Goal: Information Seeking & Learning: Understand process/instructions

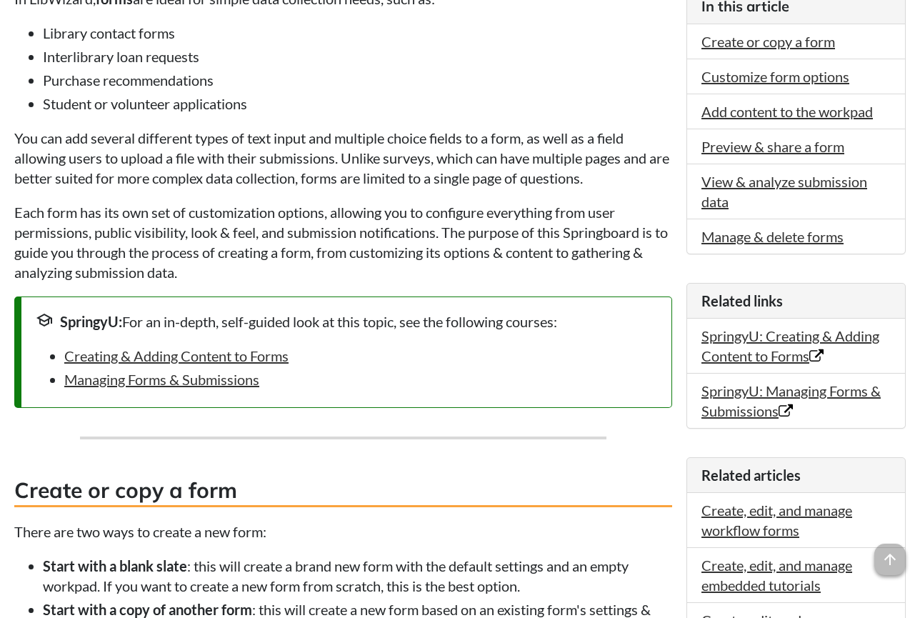
scroll to position [307, 0]
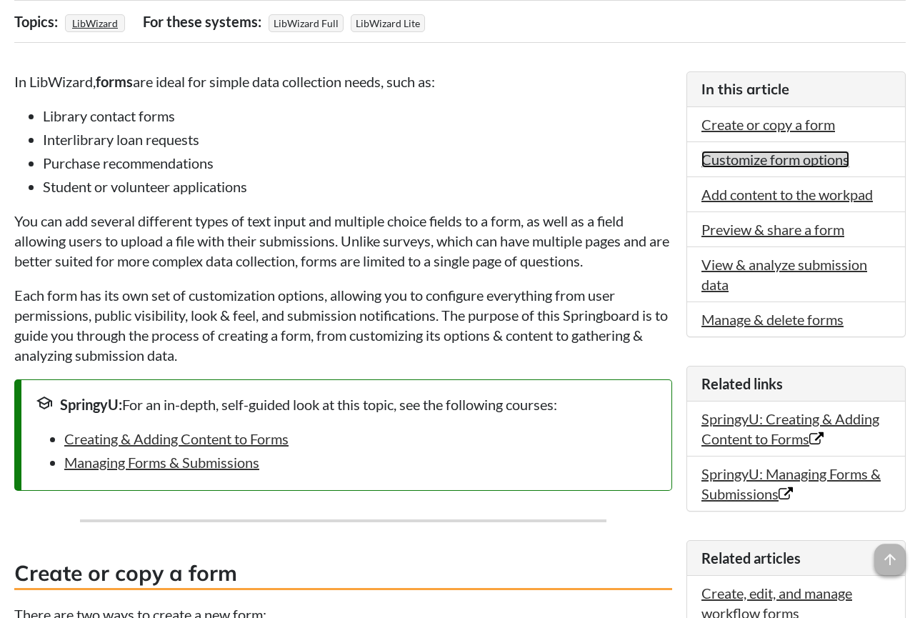
click at [794, 164] on link "Customize form options" at bounding box center [775, 159] width 148 height 17
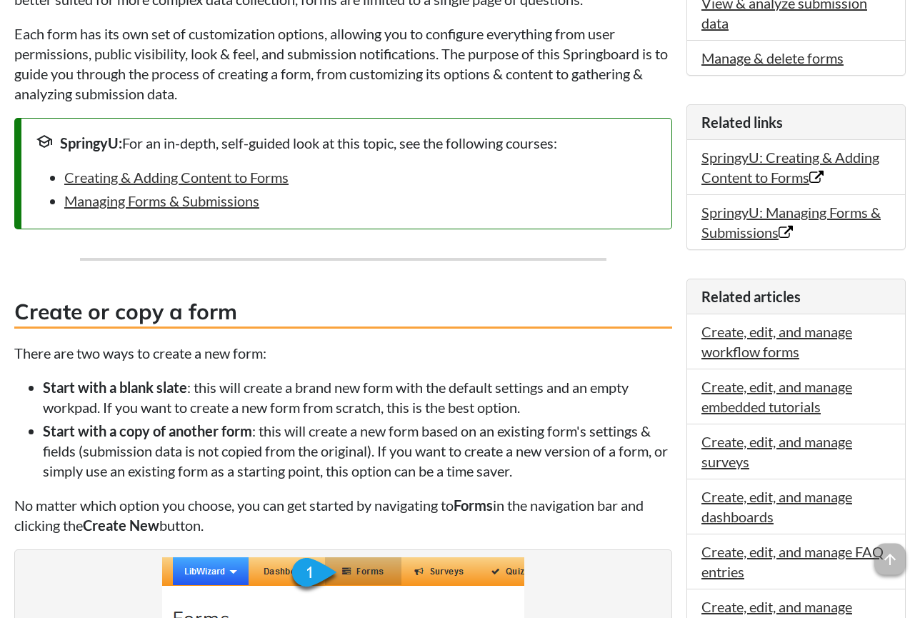
scroll to position [33, 0]
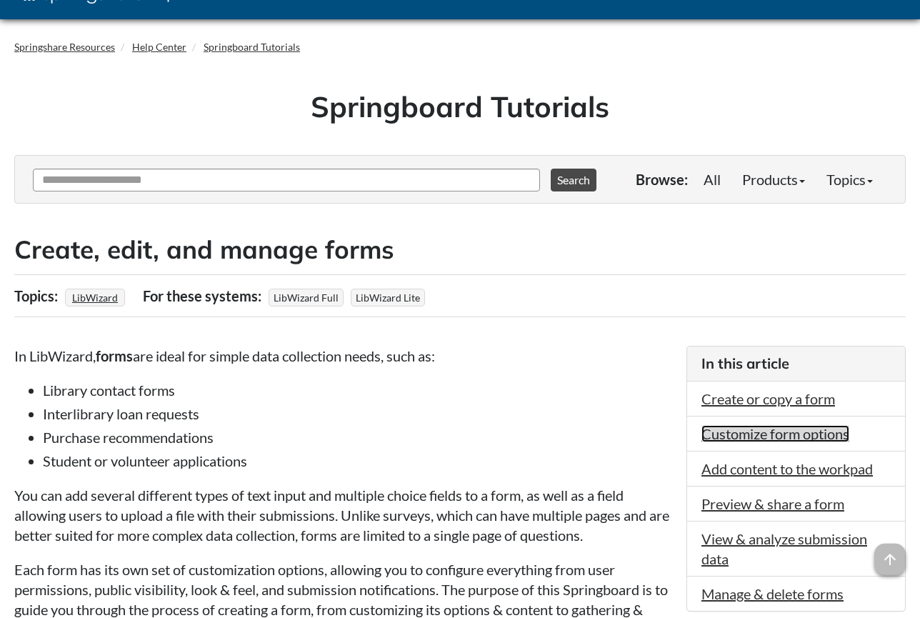
click at [778, 435] on link "Customize form options" at bounding box center [775, 433] width 148 height 17
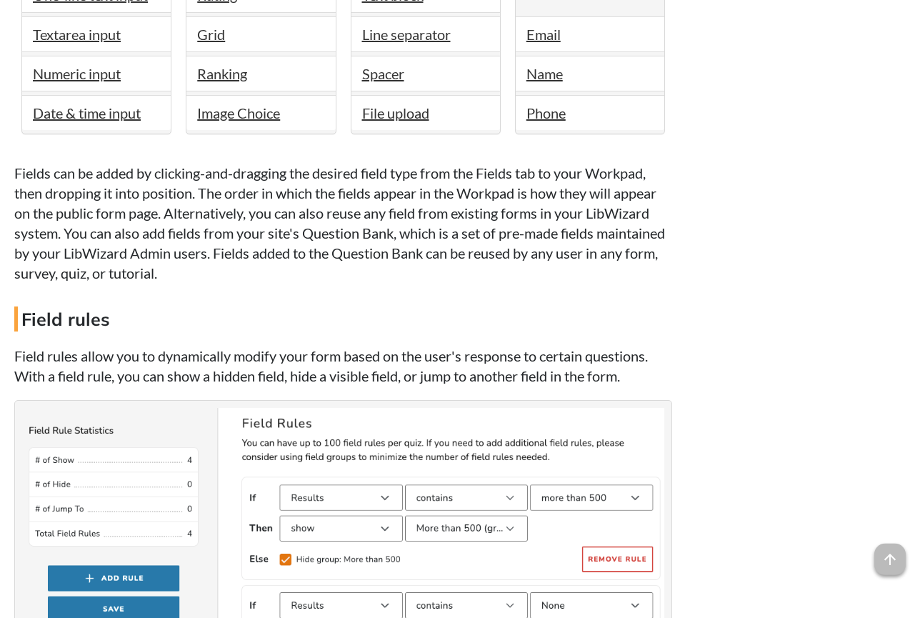
scroll to position [1476, 0]
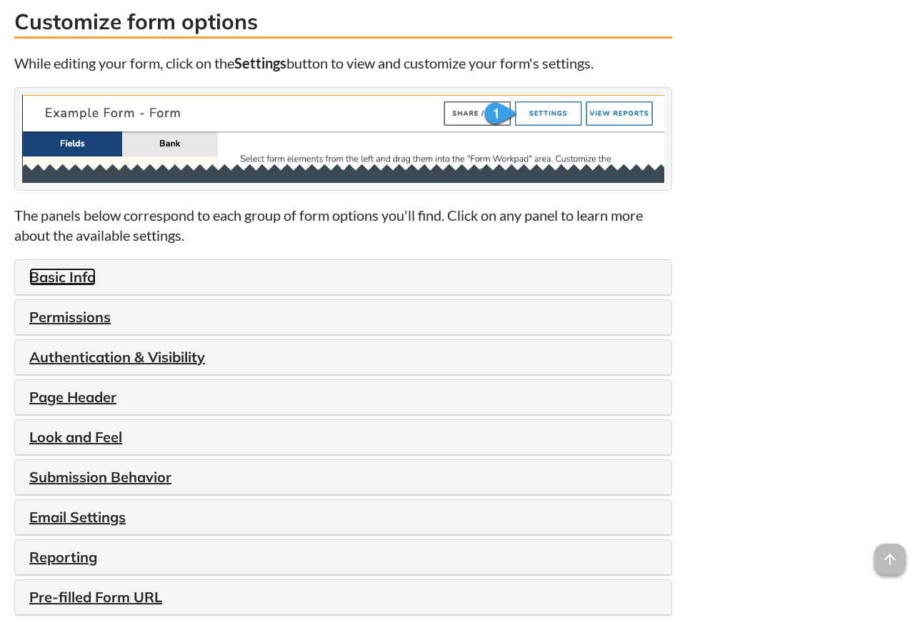
click at [84, 286] on link "Basic Info" at bounding box center [62, 277] width 66 height 18
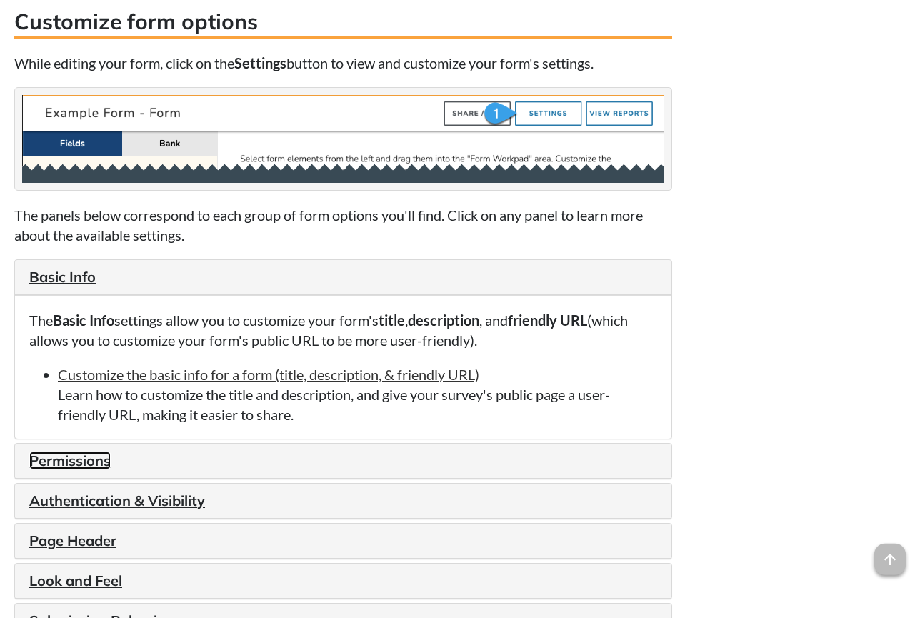
click at [71, 469] on link "Permissions" at bounding box center [69, 460] width 81 height 18
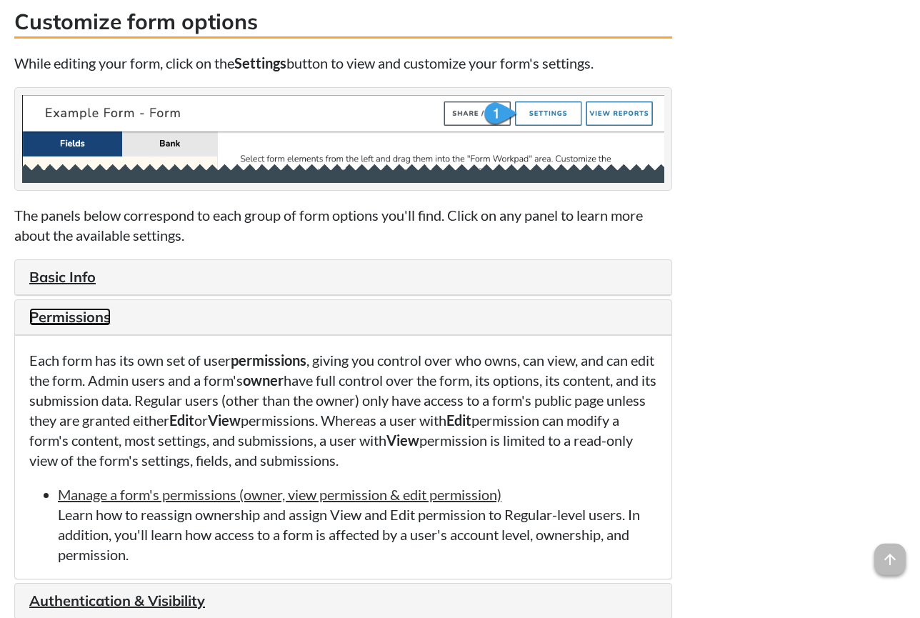
click at [109, 326] on link "Permissions" at bounding box center [69, 317] width 81 height 18
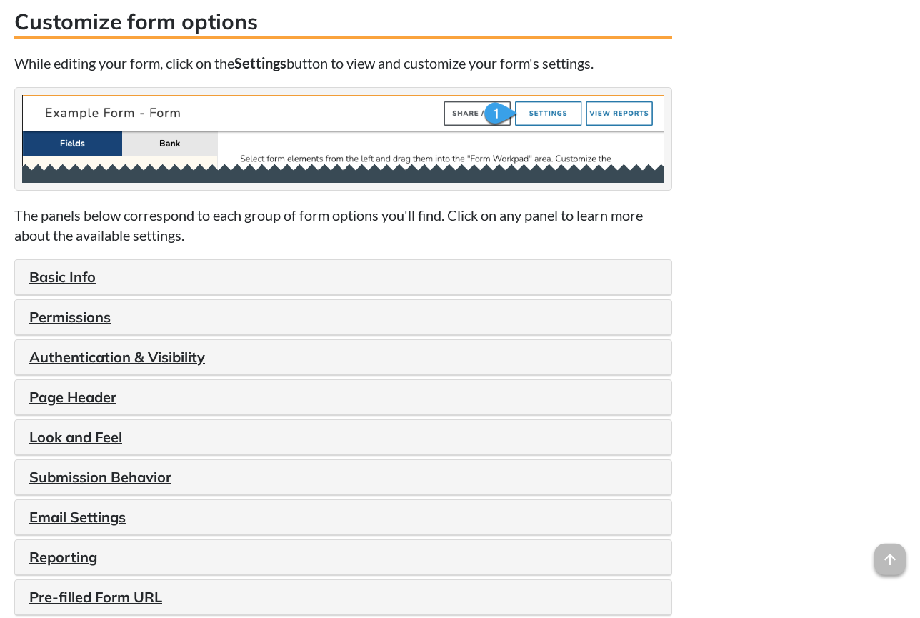
scroll to position [306, 0]
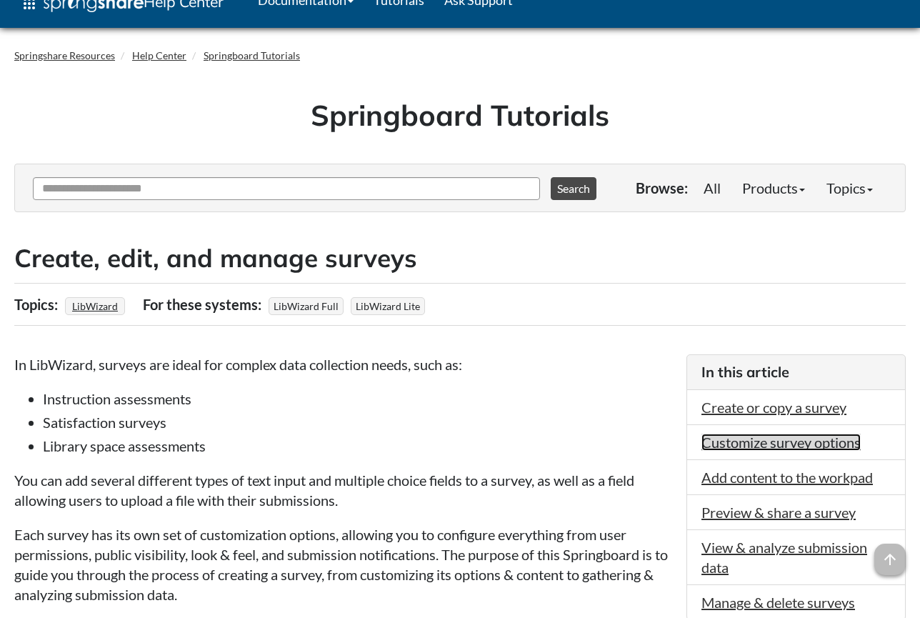
click at [781, 445] on link "Customize survey options" at bounding box center [780, 442] width 159 height 17
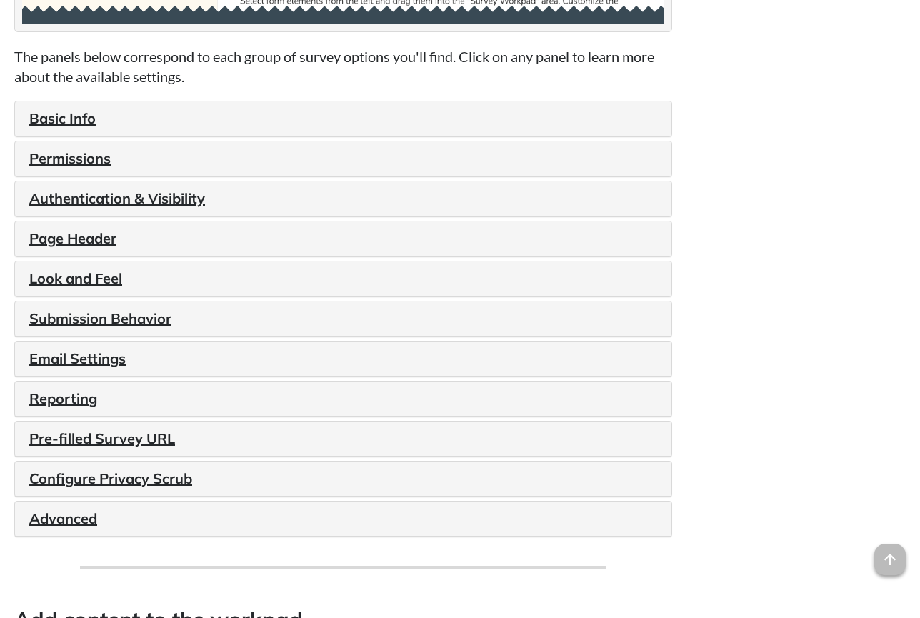
scroll to position [1465, 0]
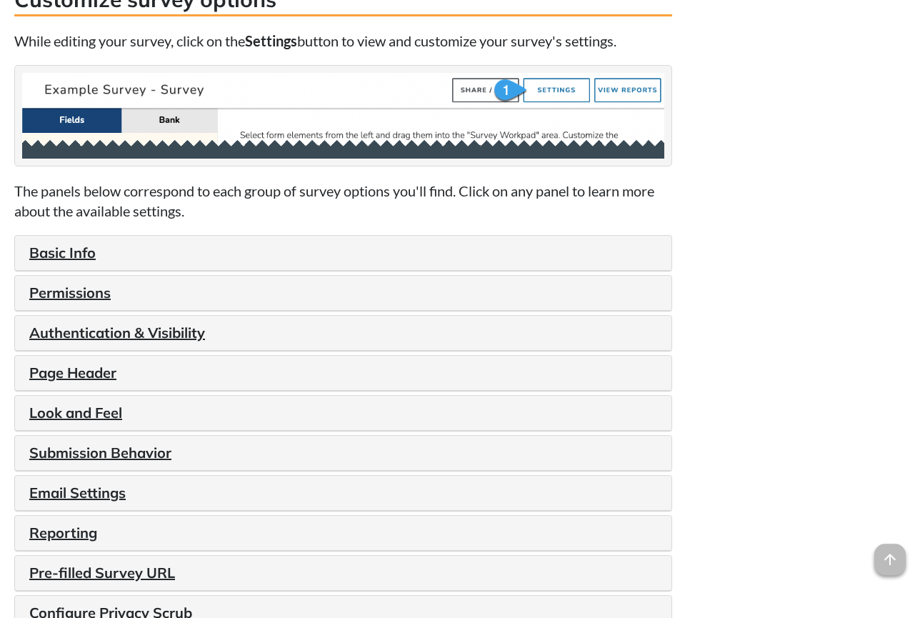
scroll to position [24, 0]
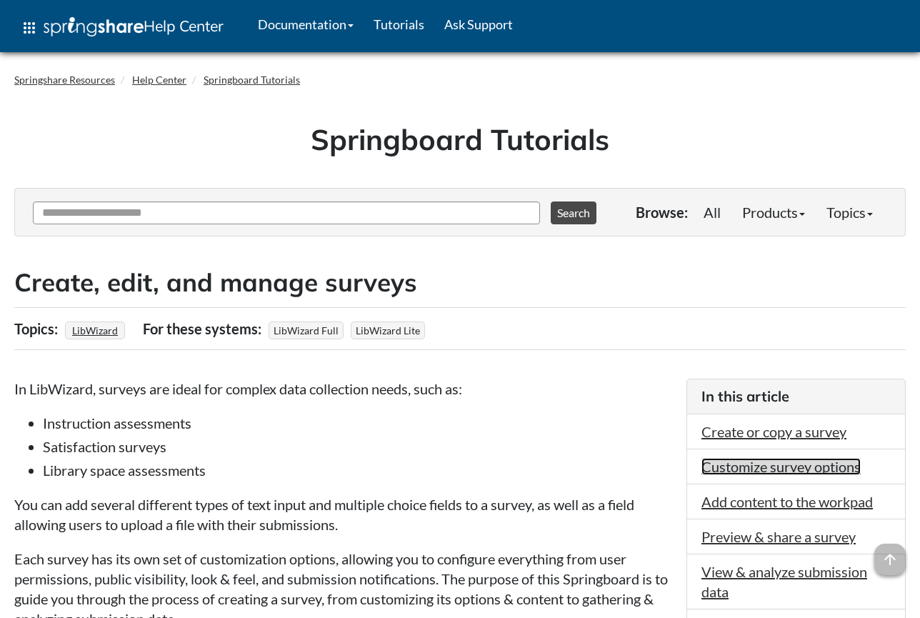
click at [799, 469] on link "Customize survey options" at bounding box center [780, 466] width 159 height 17
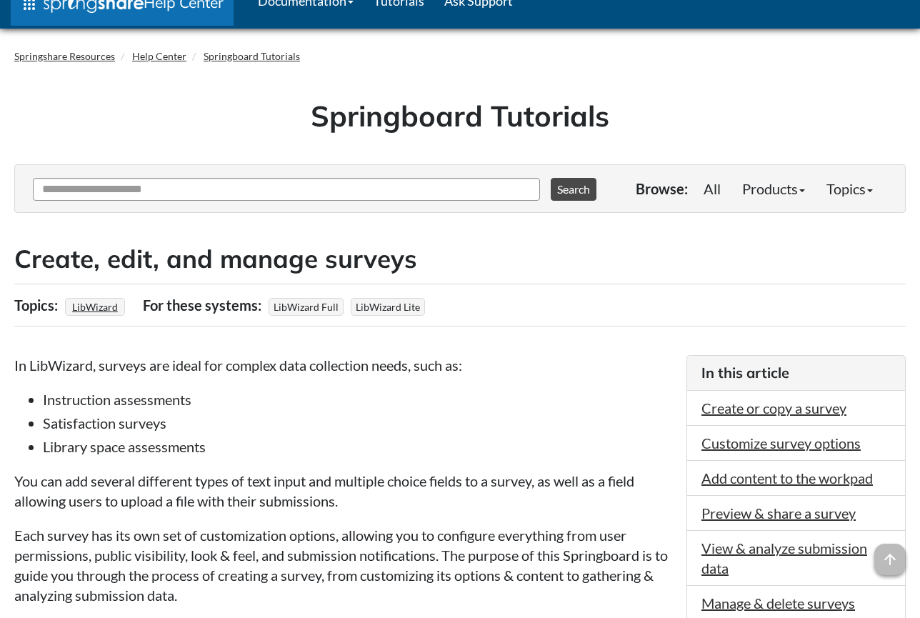
scroll to position [24, 0]
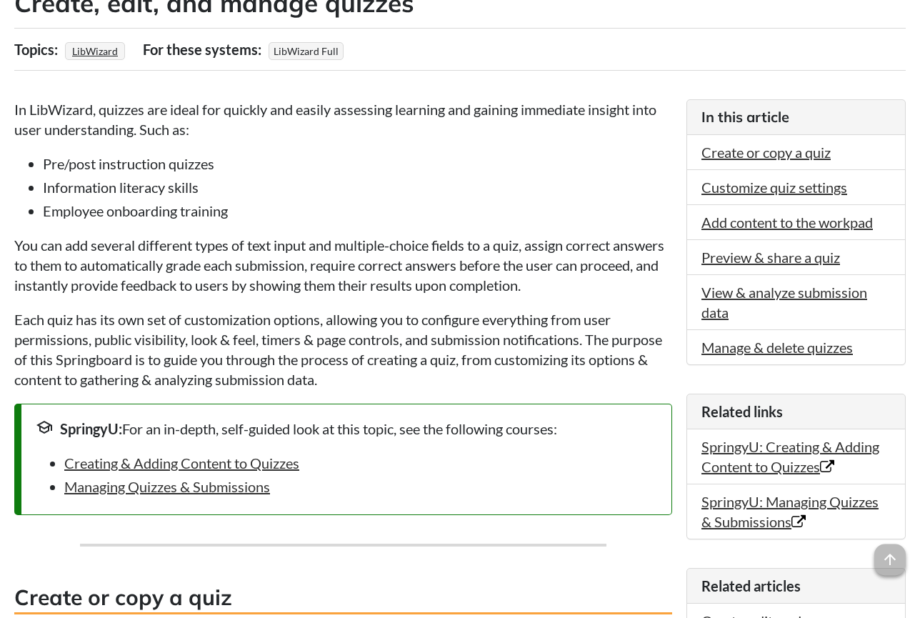
scroll to position [267, 0]
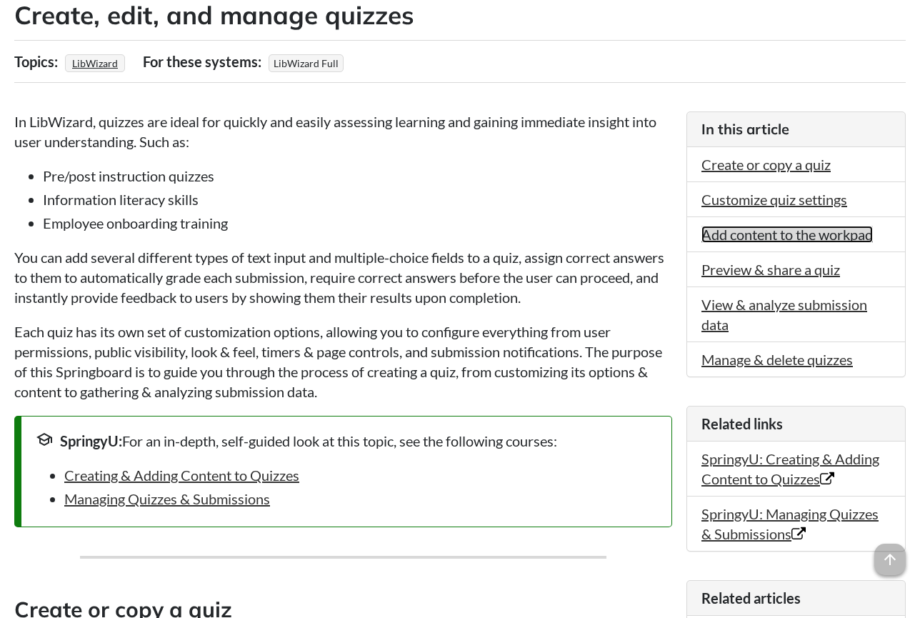
click at [799, 239] on link "Add content to the workpad" at bounding box center [786, 234] width 171 height 17
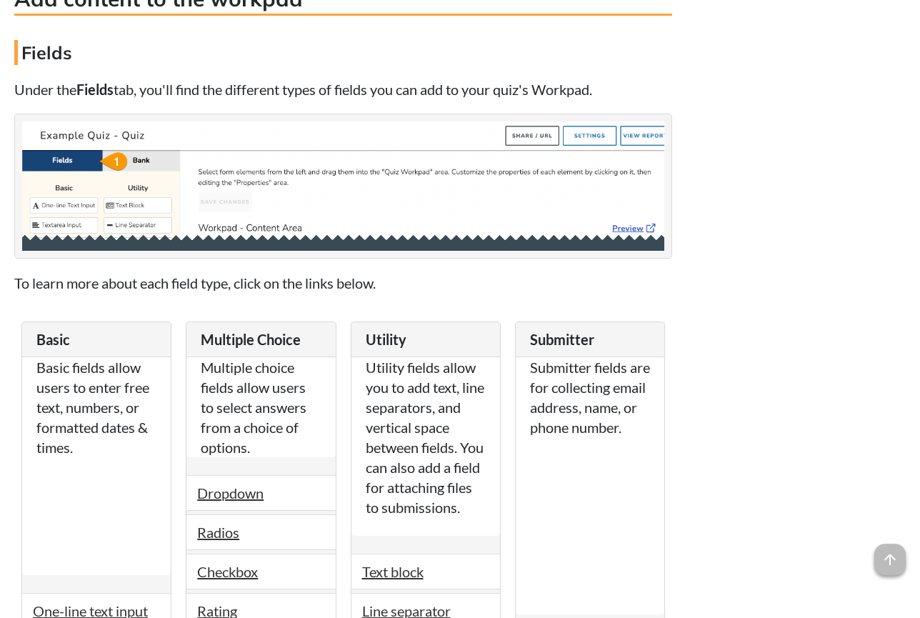
scroll to position [267, 0]
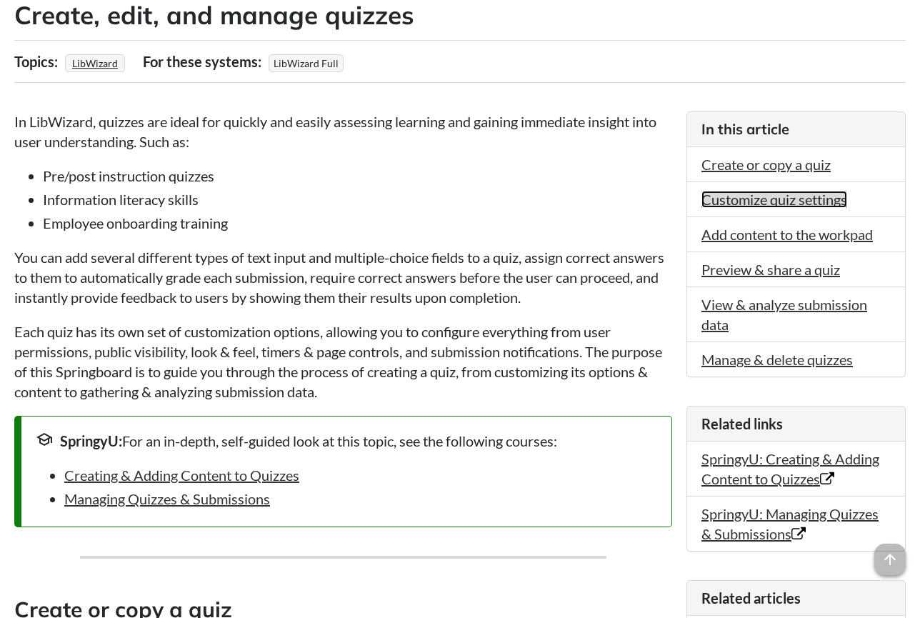
click at [785, 196] on link "Customize quiz settings" at bounding box center [774, 199] width 146 height 17
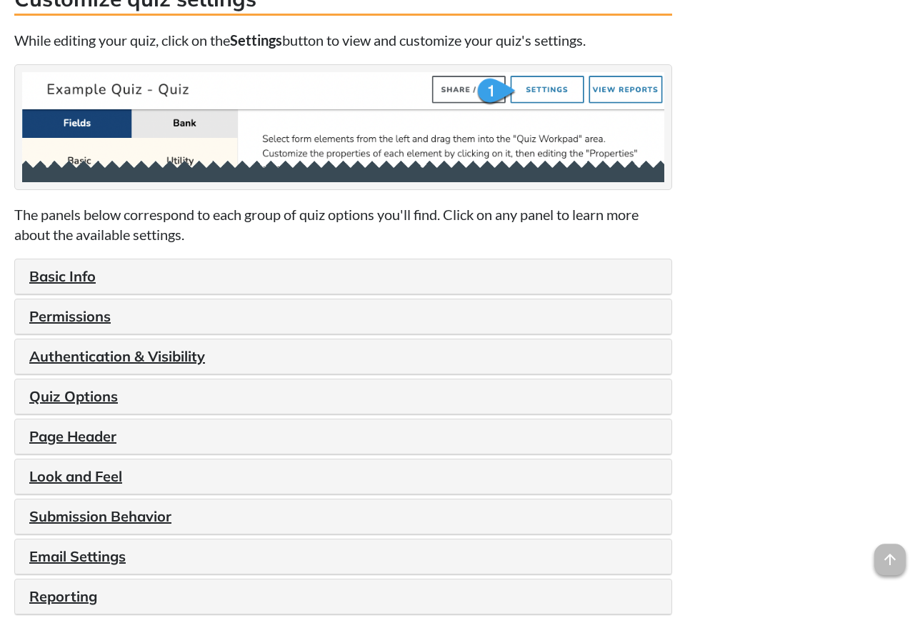
scroll to position [267, 0]
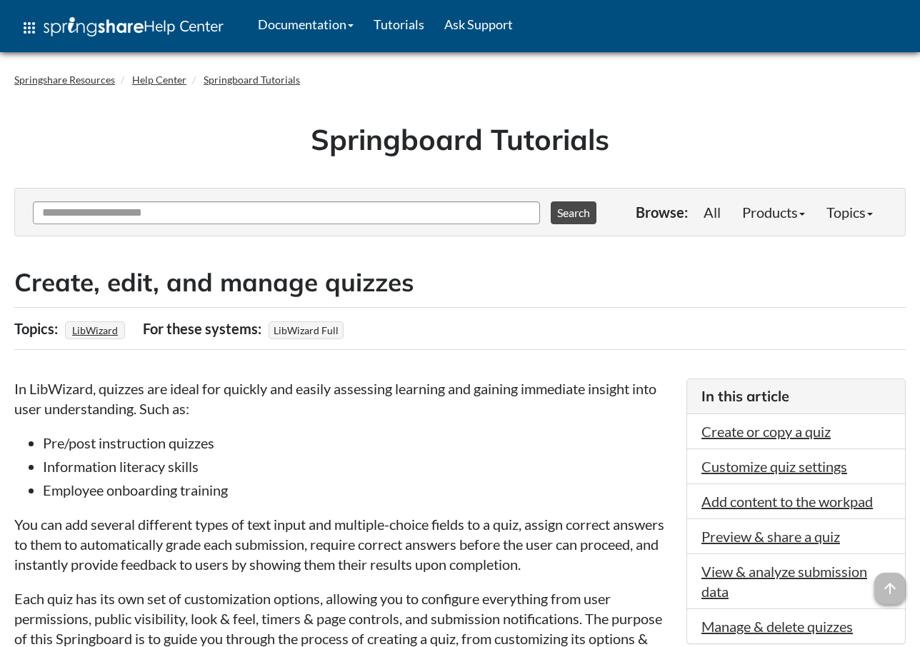
scroll to position [170, 0]
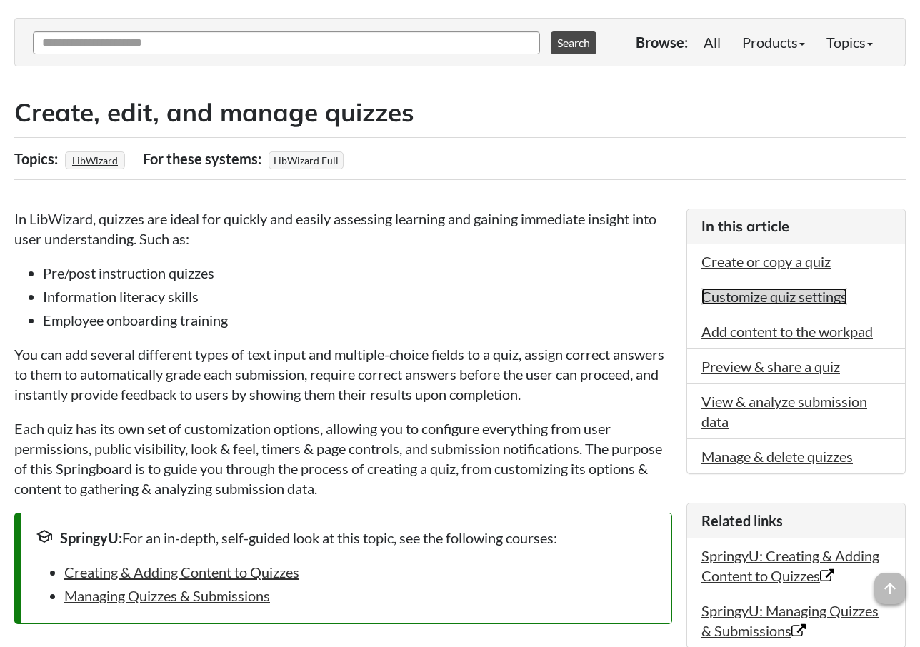
click at [818, 296] on link "Customize quiz settings" at bounding box center [774, 296] width 146 height 17
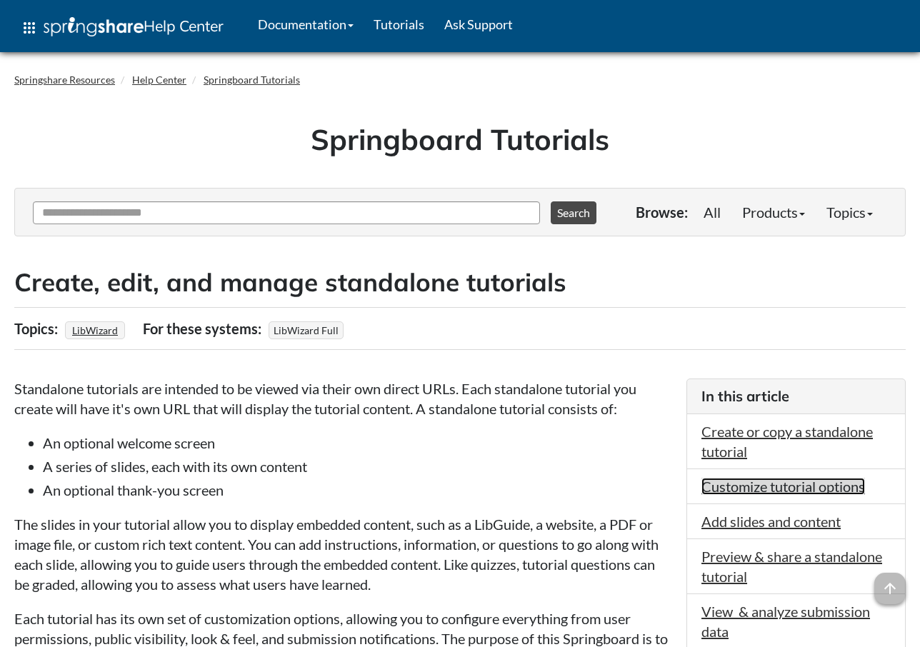
click at [762, 489] on link "Customize tutorial options" at bounding box center [783, 486] width 164 height 17
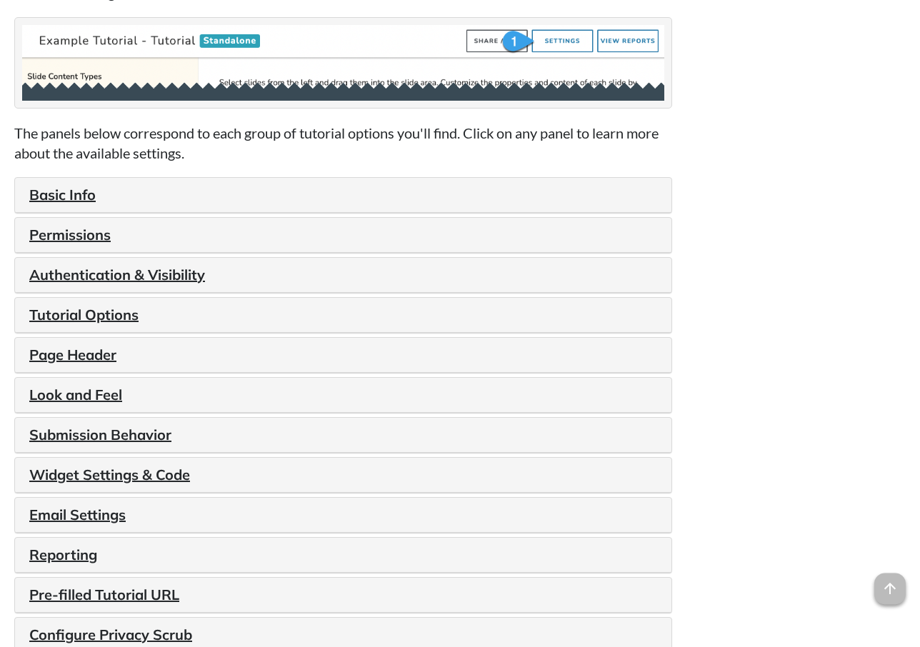
scroll to position [1636, 0]
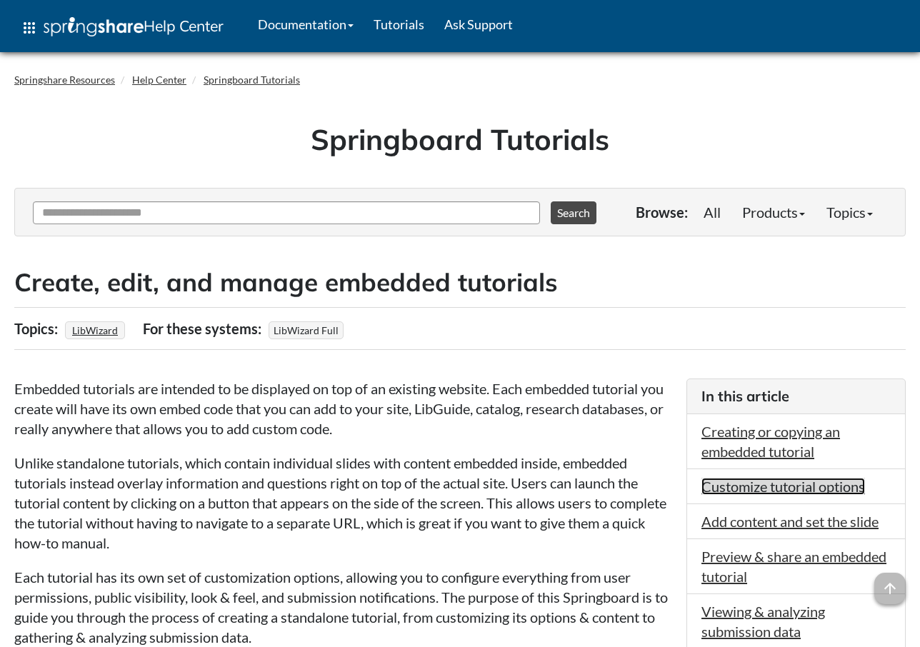
click at [750, 491] on link "Customize tutorial options" at bounding box center [783, 486] width 164 height 17
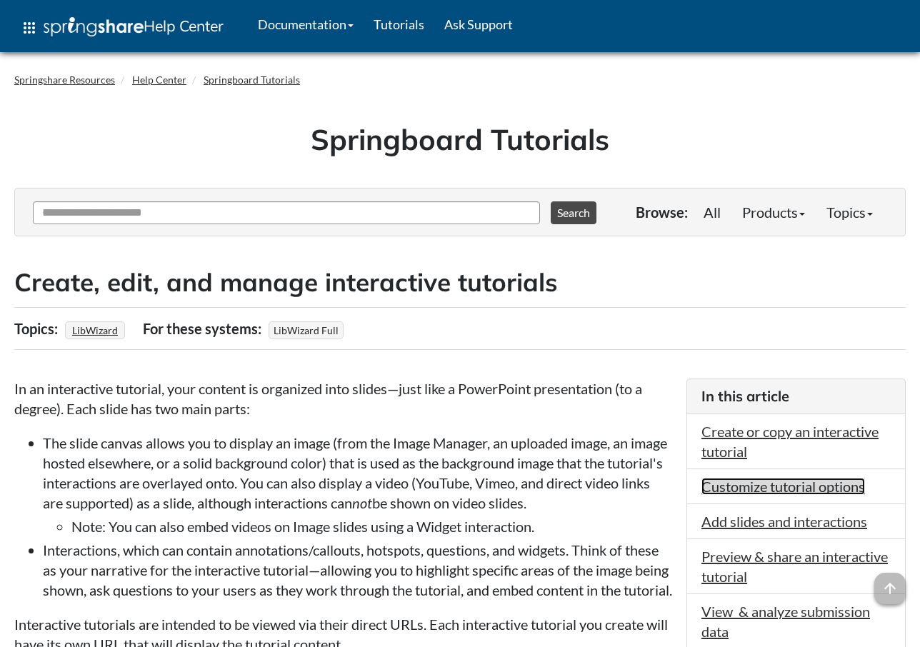
click at [736, 486] on link "Customize tutorial options" at bounding box center [783, 486] width 164 height 17
